Goal: Information Seeking & Learning: Learn about a topic

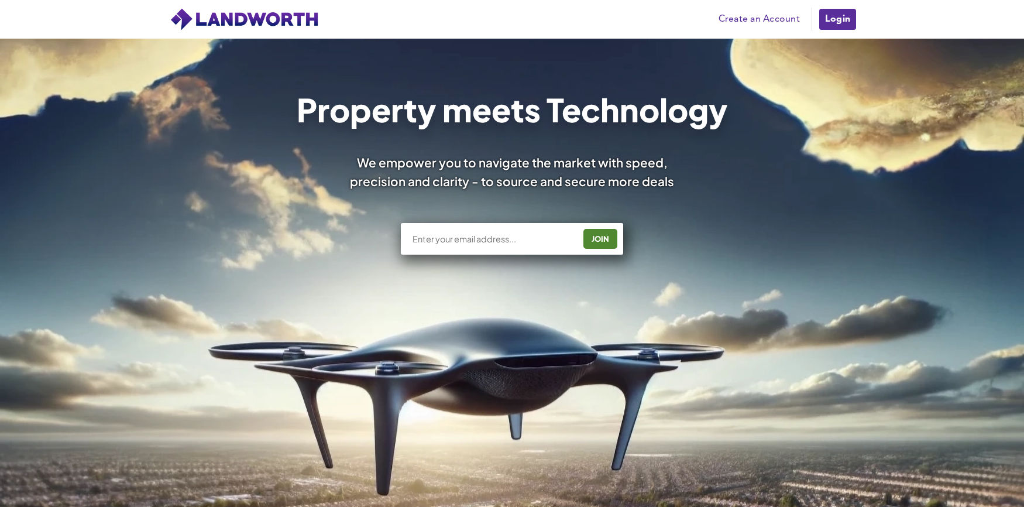
click at [427, 235] on input "text" at bounding box center [492, 239] width 163 height 12
type input "carolewilliams99@aol.co.uk"
click at [605, 245] on div "JOIN" at bounding box center [600, 238] width 27 height 19
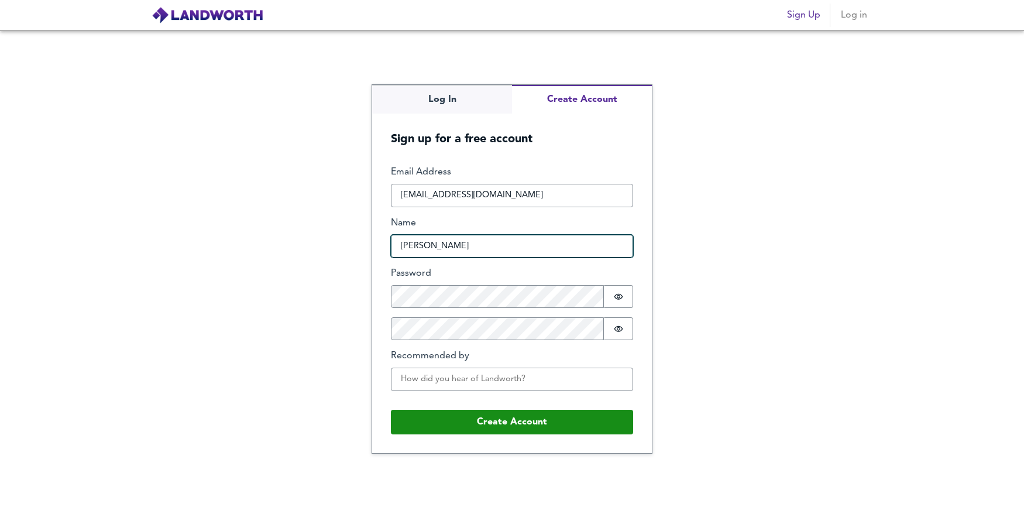
type input "[PERSON_NAME]"
click at [330, 276] on div "Log In Create Account Sign up for a free account Email Address [EMAIL_ADDRESS][…" at bounding box center [512, 268] width 1024 height 476
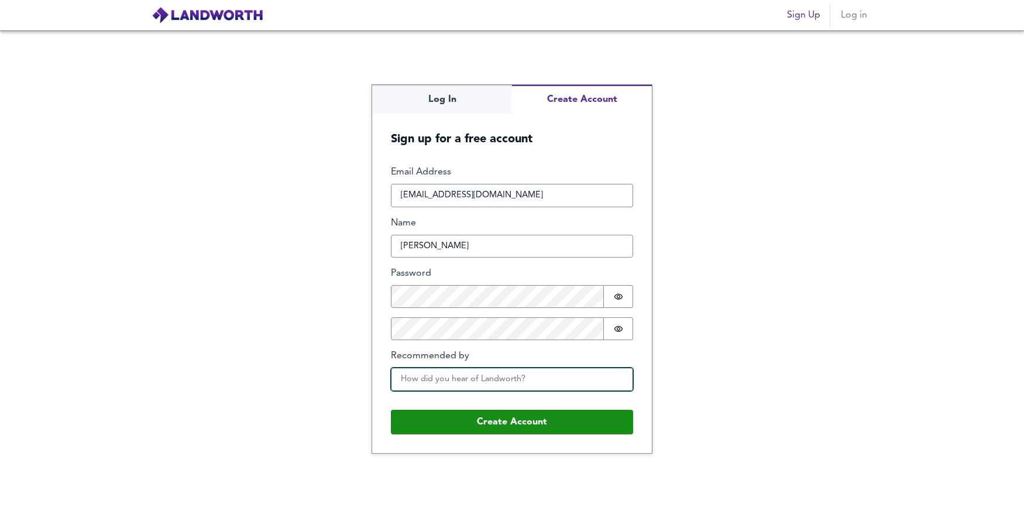
click at [521, 379] on input "Recommended by" at bounding box center [512, 379] width 242 height 23
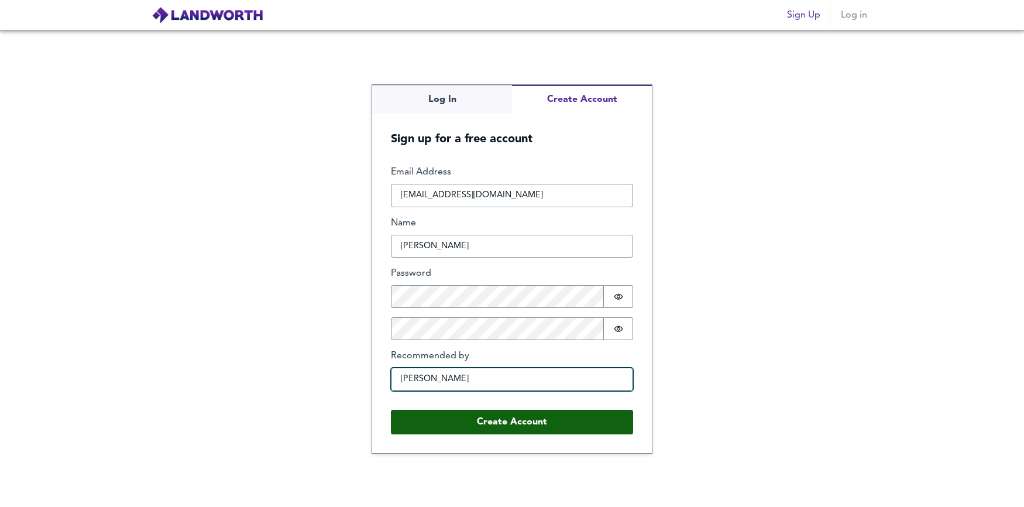
type input "[PERSON_NAME]"
click at [524, 420] on button "Create Account" at bounding box center [512, 422] width 242 height 25
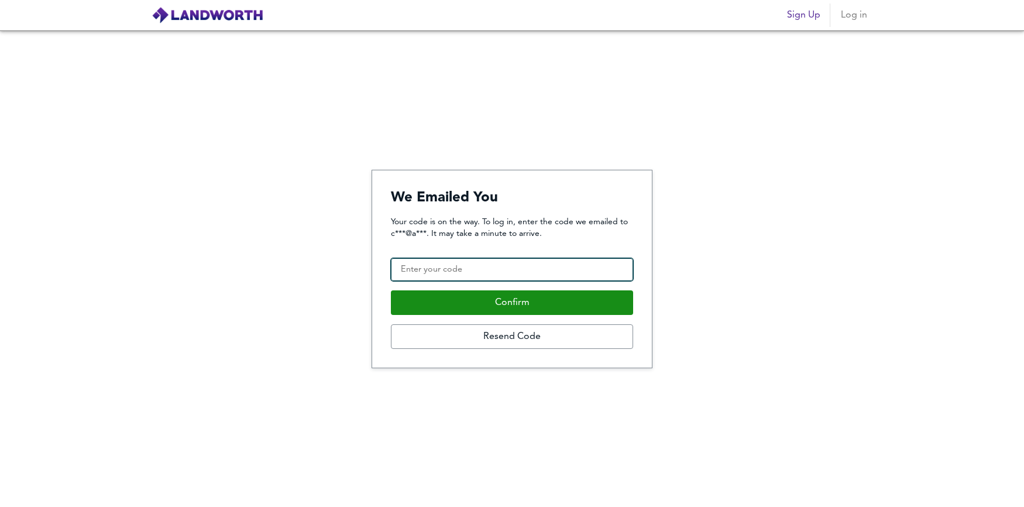
click at [463, 272] on input "Confirmation Code" at bounding box center [512, 269] width 242 height 23
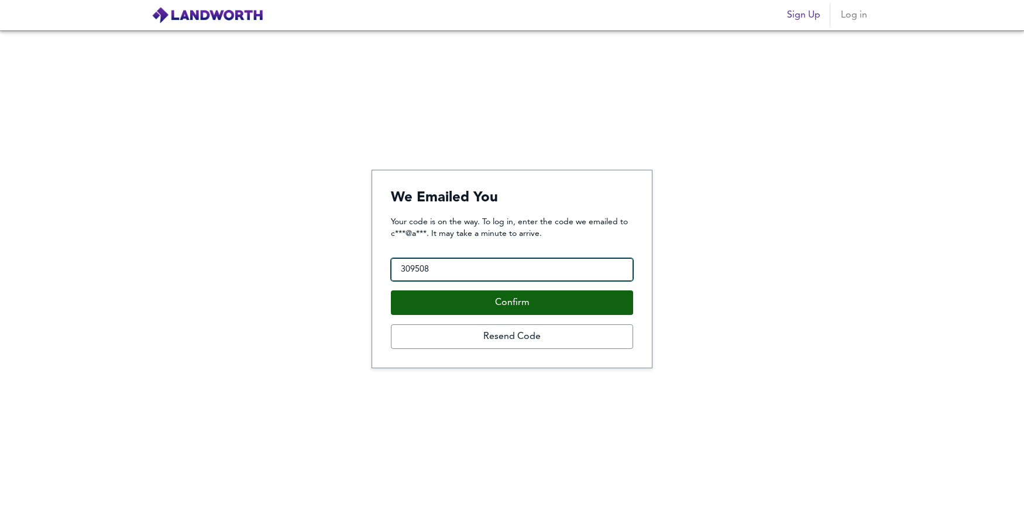
type input "309508"
click at [471, 300] on button "Confirm" at bounding box center [512, 302] width 242 height 25
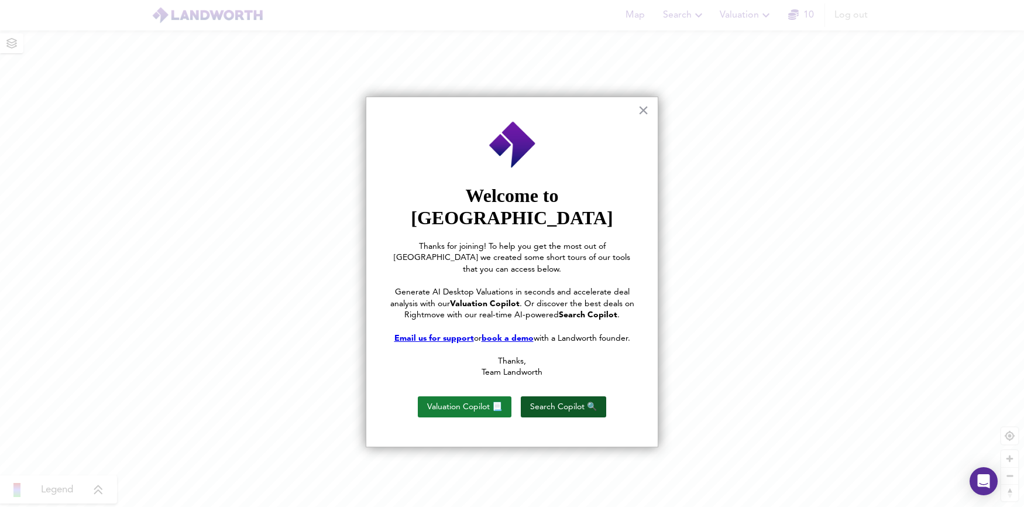
click at [558, 396] on button "Search Copilot 🔍" at bounding box center [563, 406] width 85 height 21
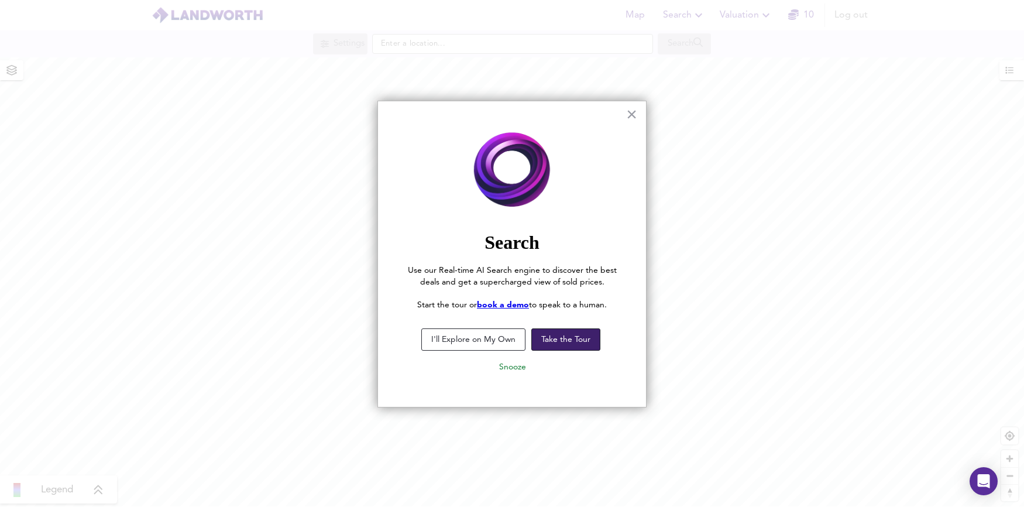
click at [545, 339] on button "Take the Tour" at bounding box center [565, 339] width 69 height 22
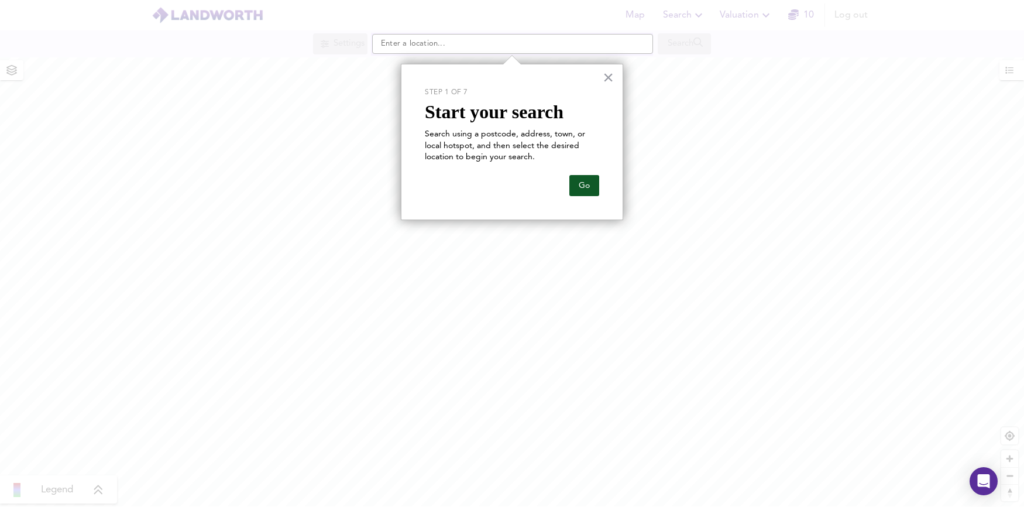
click at [590, 190] on button "Go" at bounding box center [584, 185] width 30 height 21
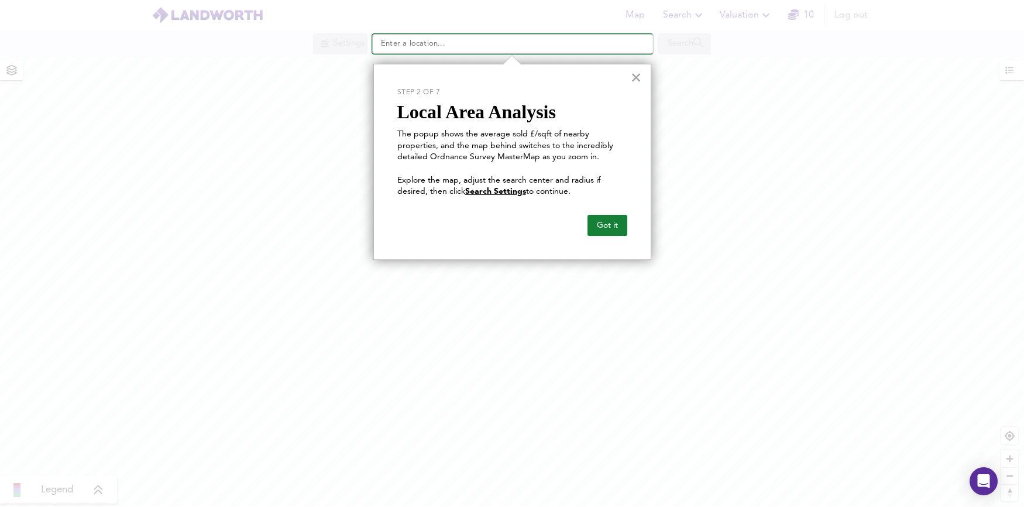
click at [433, 43] on input "text" at bounding box center [512, 44] width 281 height 20
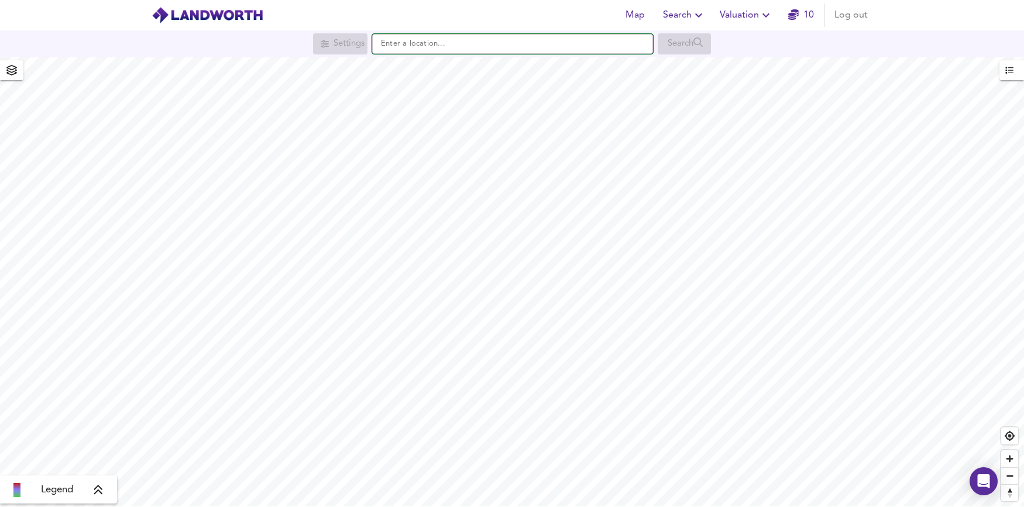
type input "S"
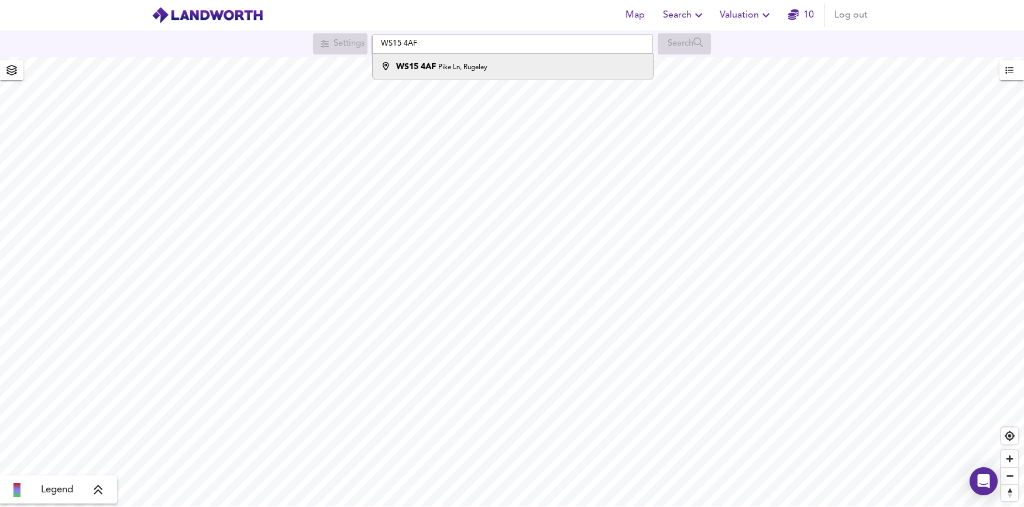
click at [456, 71] on small "Pike Ln, Rugeley" at bounding box center [462, 67] width 49 height 7
type input "Pike Ln, Rugeley WS15 4AF"
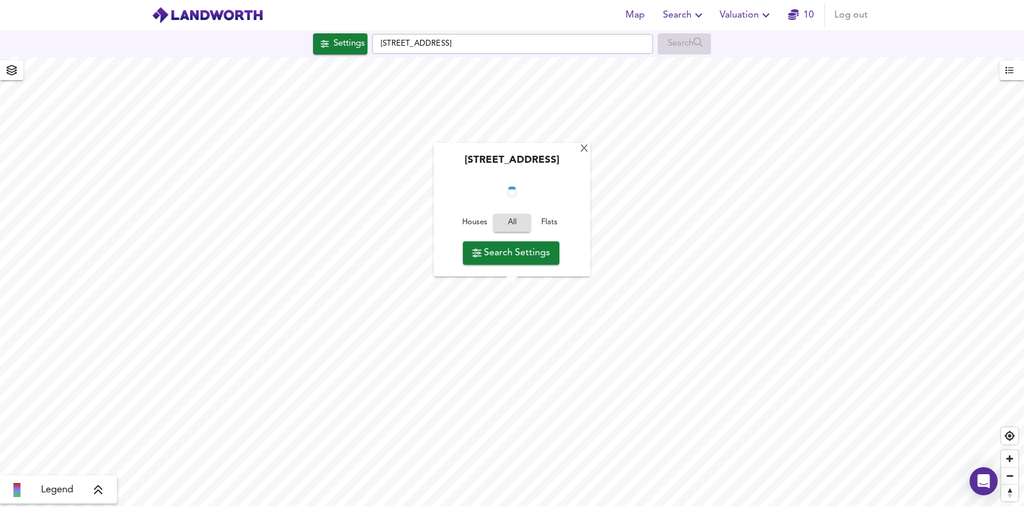
checkbox input "false"
checkbox input "true"
click at [588, 149] on div "X" at bounding box center [588, 149] width 10 height 11
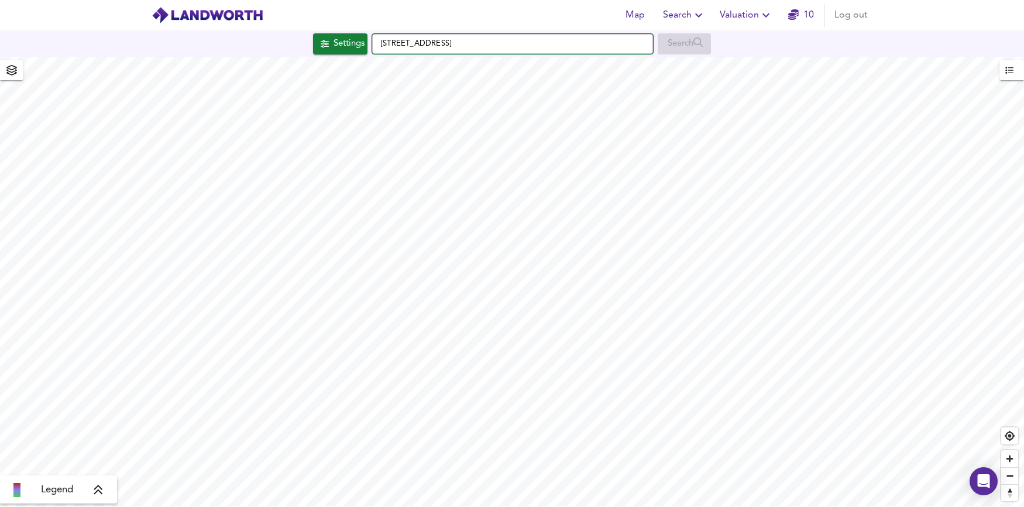
click at [467, 42] on input "Pike Ln, Rugeley WS15 4AF" at bounding box center [512, 44] width 281 height 20
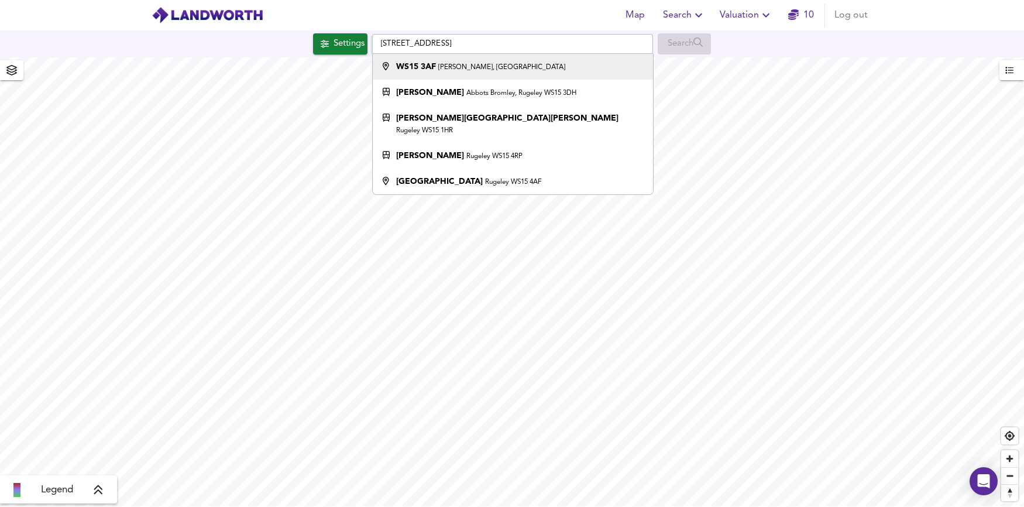
click at [468, 67] on small "Abbots Bromley, Rugeley" at bounding box center [501, 67] width 127 height 7
type input "Abbots Bromley, Rugeley WS15 3AF"
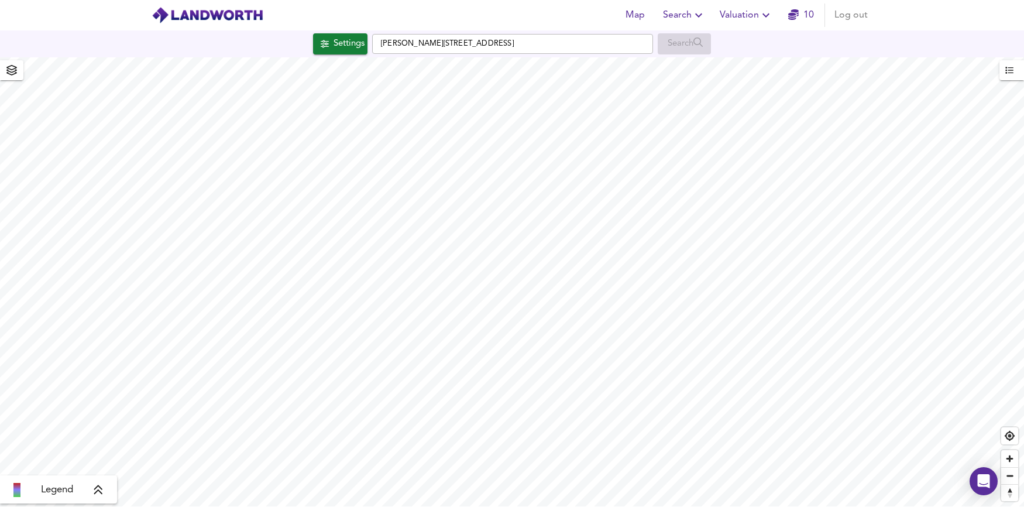
click at [673, 16] on span "Search" at bounding box center [684, 15] width 43 height 16
click at [665, 43] on li "New Search" at bounding box center [685, 42] width 116 height 21
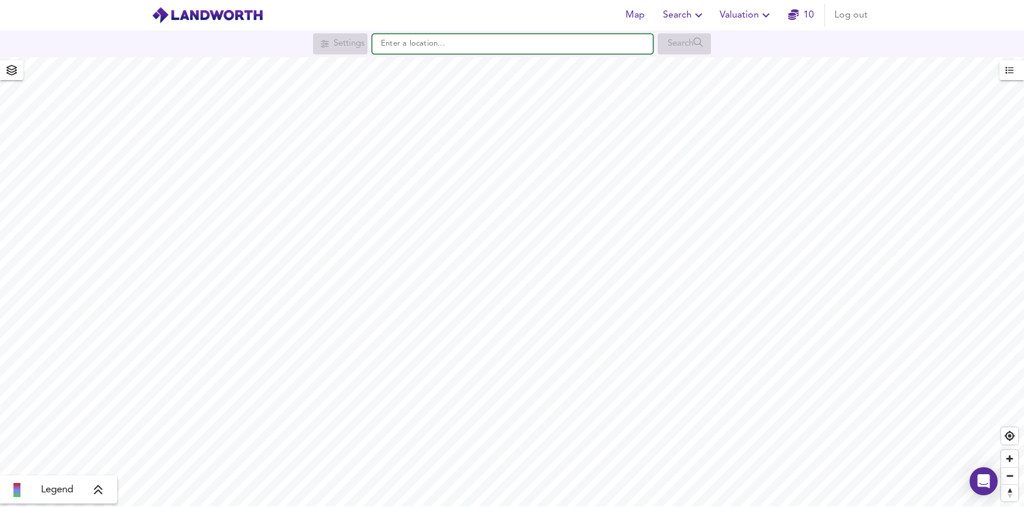
click at [442, 48] on input "text" at bounding box center [512, 44] width 281 height 20
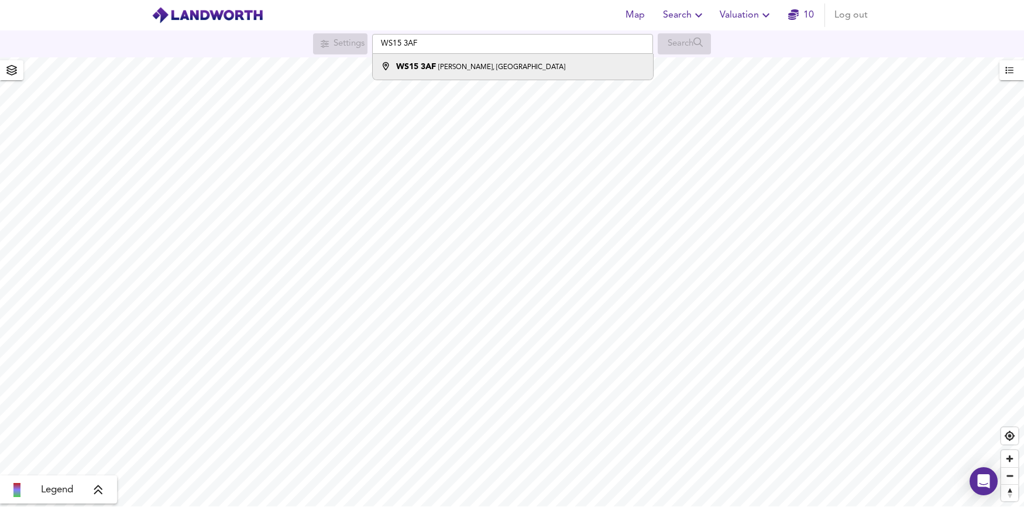
click at [462, 70] on small "[PERSON_NAME], [GEOGRAPHIC_DATA]" at bounding box center [501, 67] width 127 height 7
type input "[PERSON_NAME][STREET_ADDRESS]"
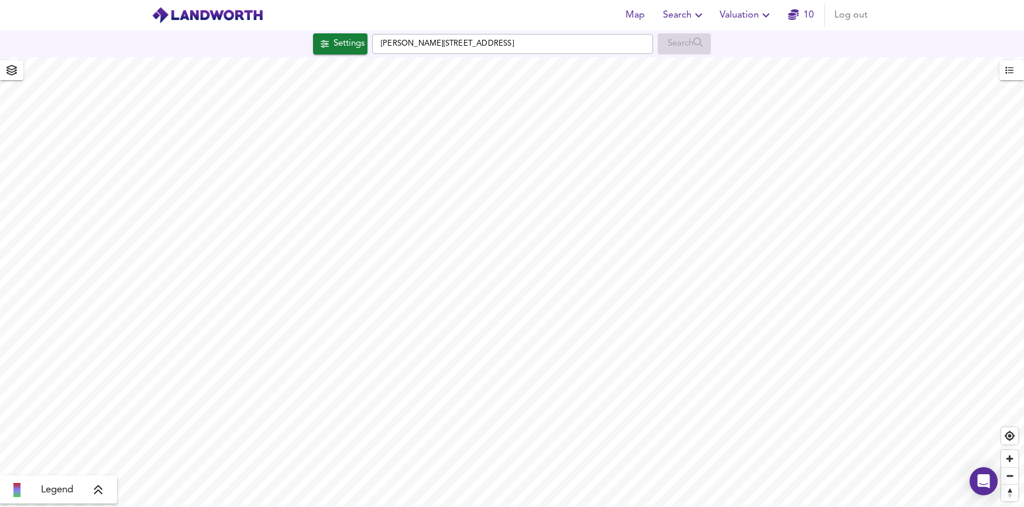
checkbox input "false"
checkbox input "true"
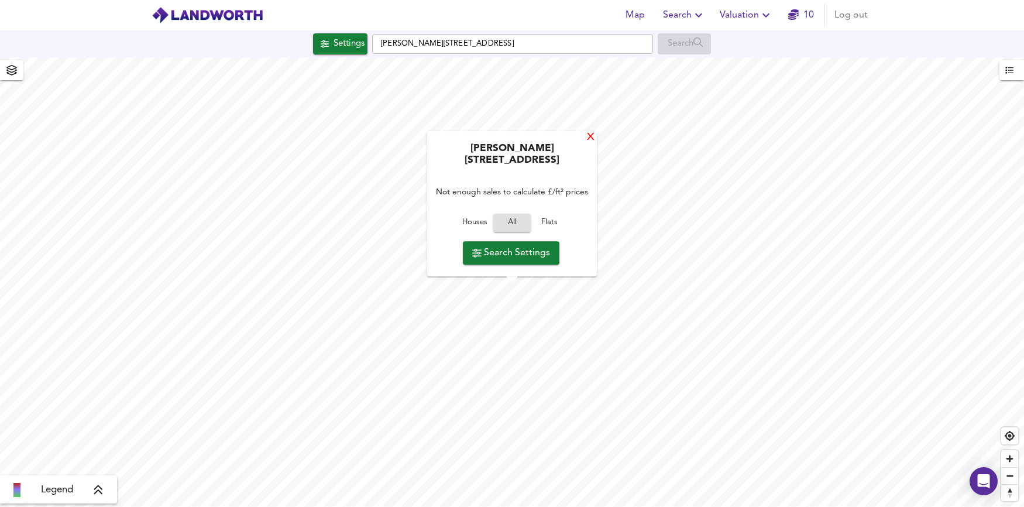
click at [593, 140] on div "X" at bounding box center [591, 137] width 10 height 11
